Goal: Find specific page/section: Locate a particular part of the current website

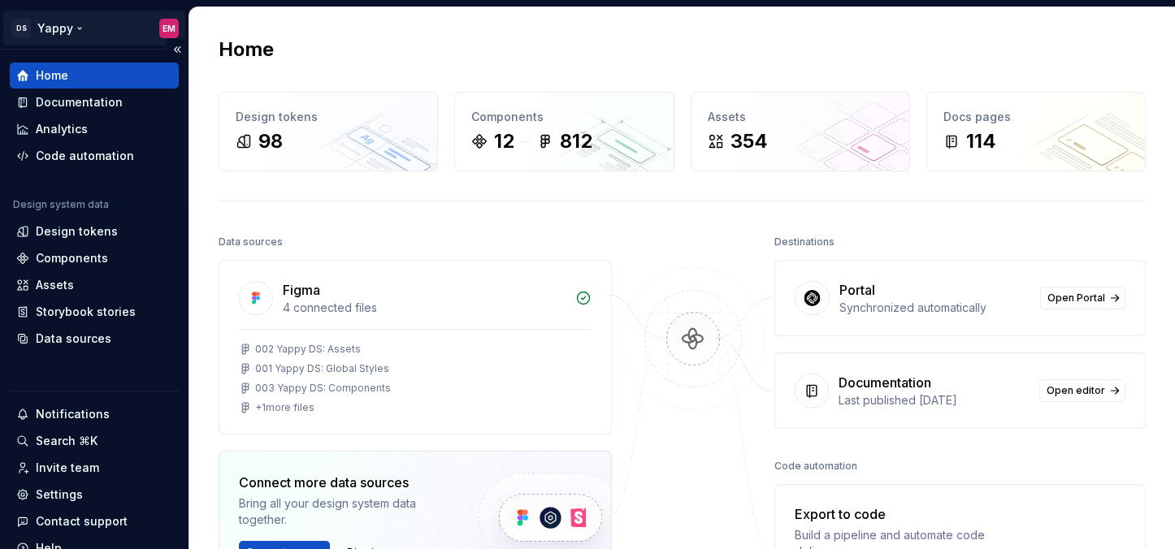
click at [63, 31] on html "DS Yappy EM Home Documentation Analytics Code automation Design system data Des…" at bounding box center [587, 274] width 1175 height 549
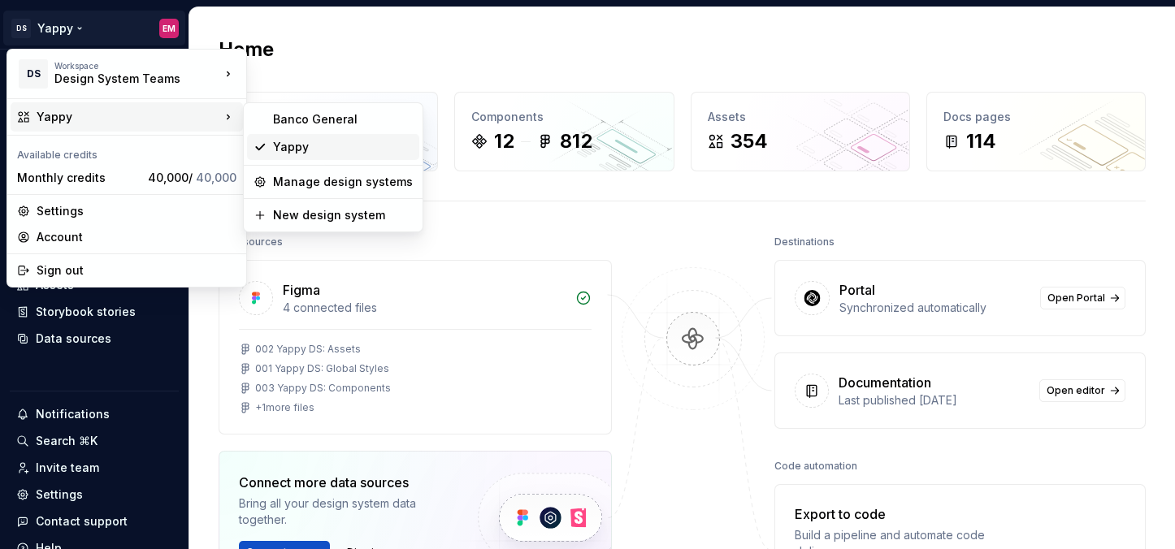
click at [297, 148] on div "Yappy" at bounding box center [343, 147] width 140 height 16
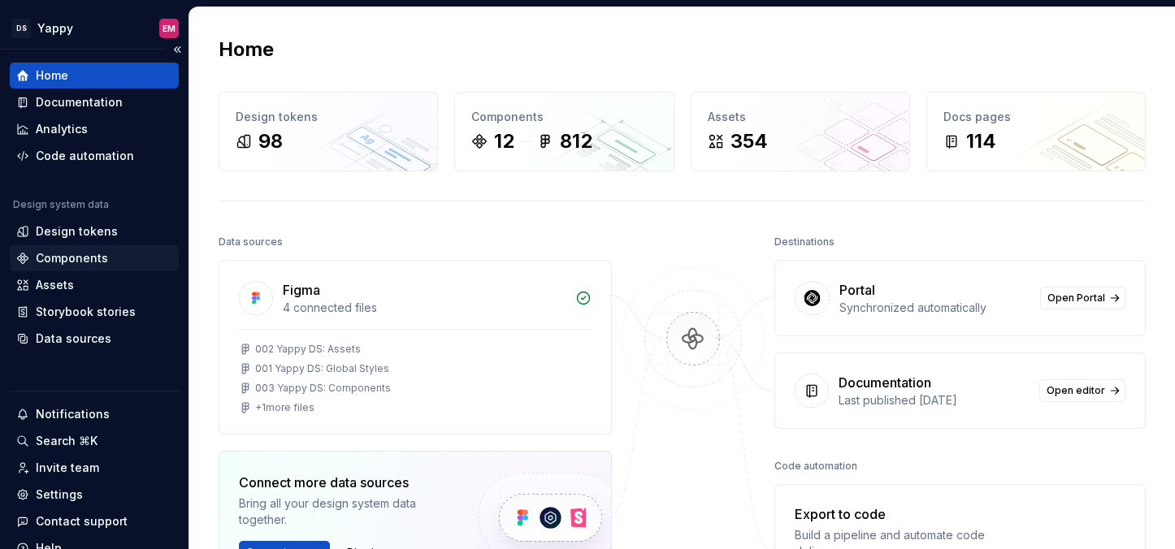
click at [66, 266] on div "Components" at bounding box center [94, 258] width 169 height 26
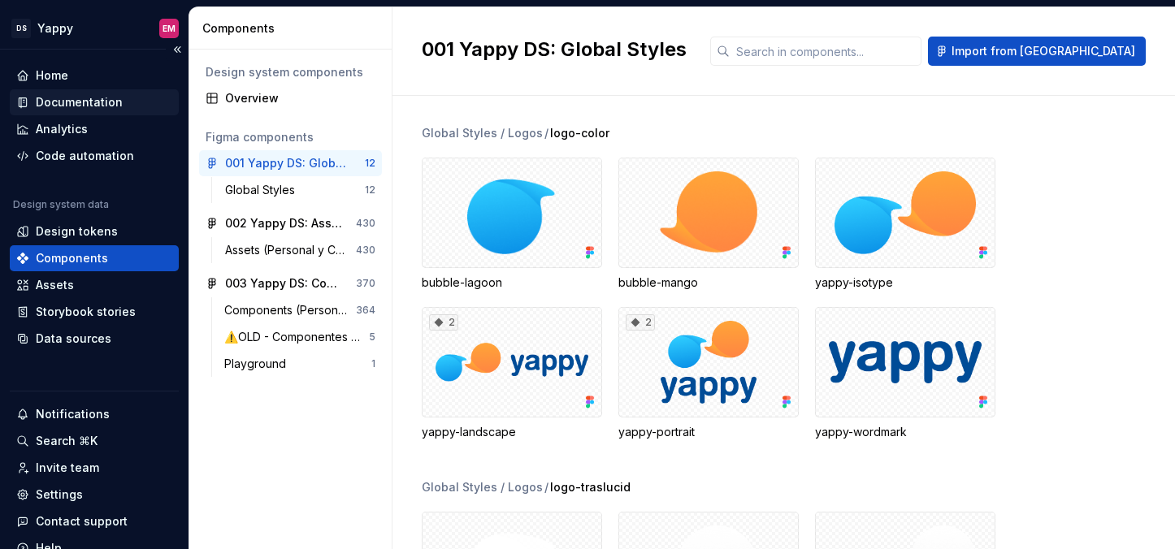
click at [97, 94] on div "Documentation" at bounding box center [79, 102] width 87 height 16
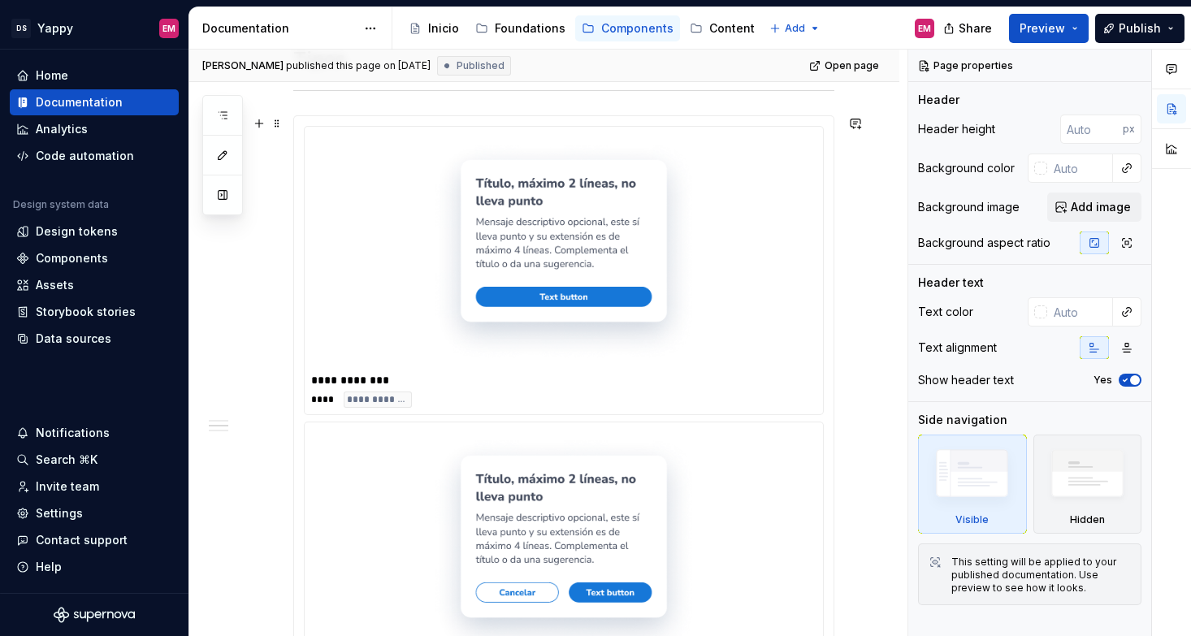
scroll to position [844, 0]
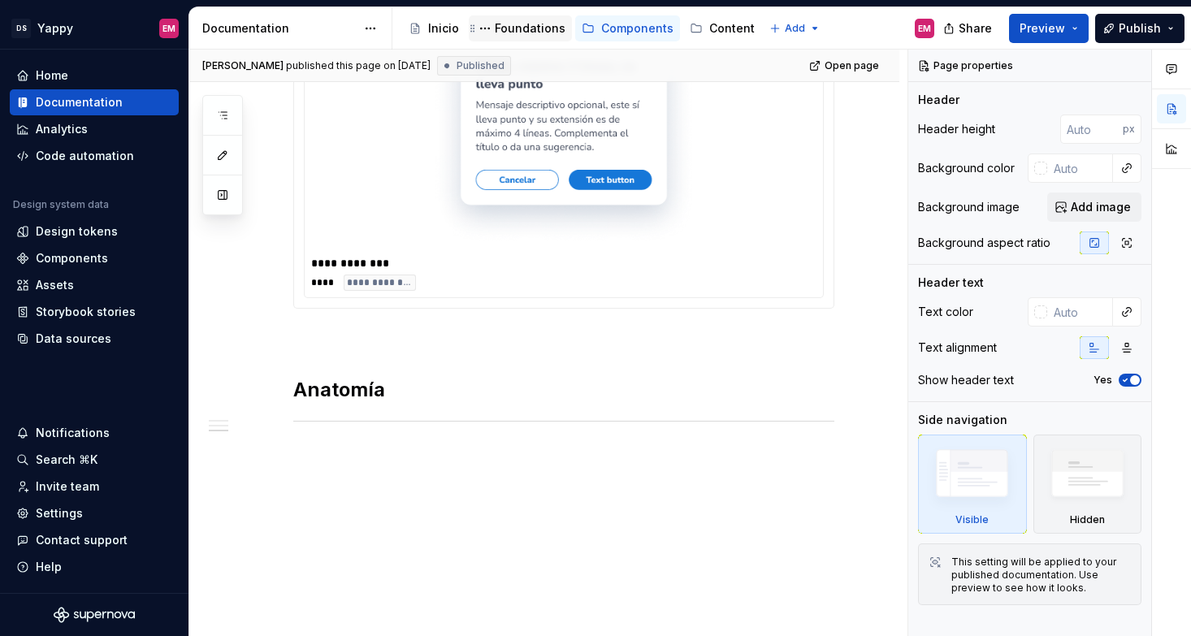
type textarea "*"
